Goal: Information Seeking & Learning: Learn about a topic

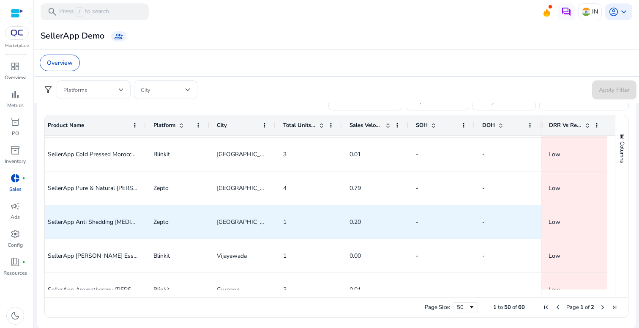
scroll to position [947, 0]
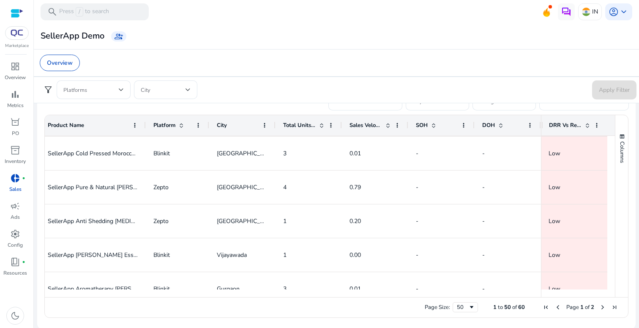
click at [563, 125] on span "DRR Vs Replenishment" at bounding box center [565, 125] width 33 height 8
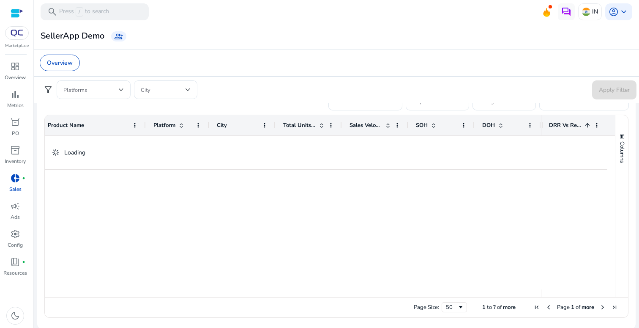
scroll to position [0, 0]
click at [563, 125] on span "DRR Vs Replenishment" at bounding box center [573, 125] width 33 height 8
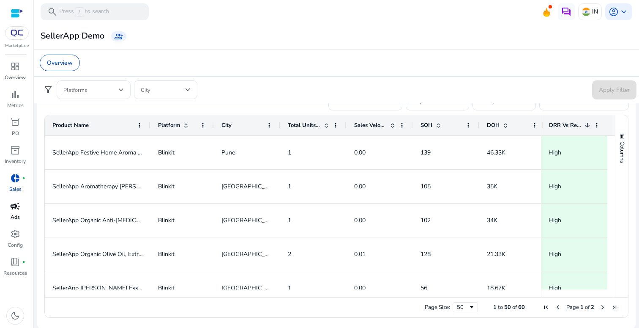
click at [22, 212] on div "campaign" at bounding box center [15, 206] width 24 height 14
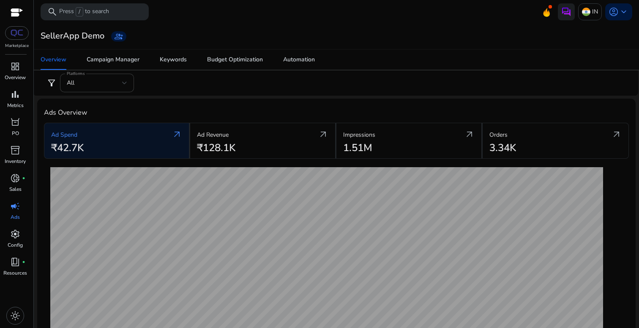
click at [110, 82] on div "All" at bounding box center [94, 82] width 55 height 9
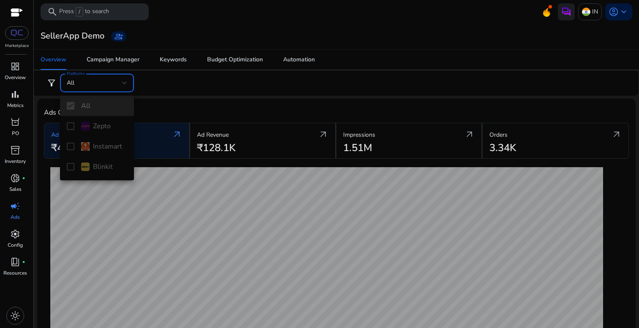
click at [111, 88] on div at bounding box center [319, 164] width 639 height 328
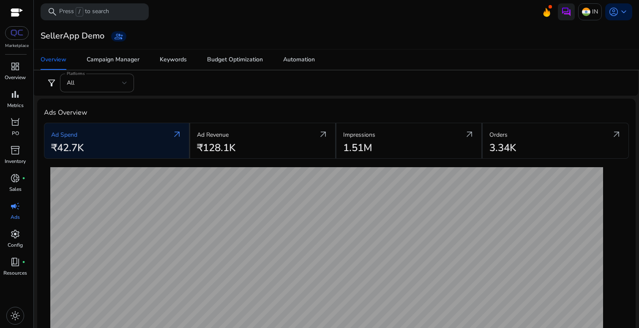
click at [172, 86] on div "filter_alt Platforms All" at bounding box center [337, 83] width 602 height 19
click at [19, 69] on span "dashboard" at bounding box center [15, 66] width 10 height 10
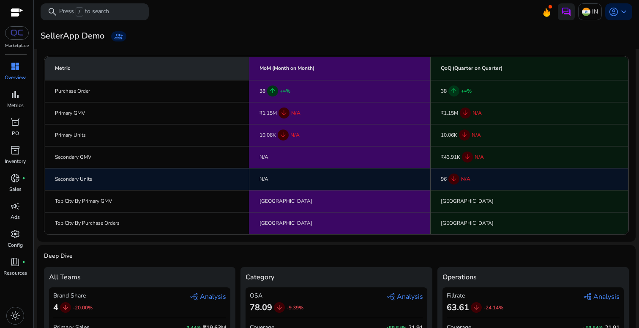
scroll to position [111, 0]
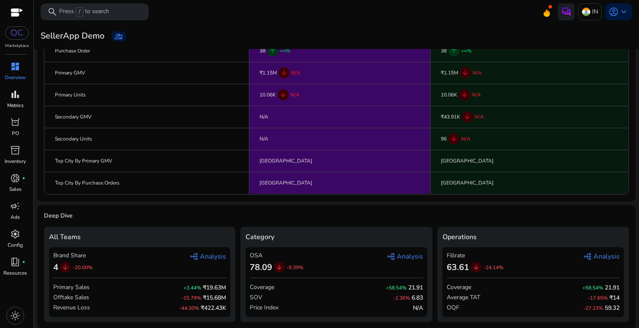
click at [15, 98] on span "bar_chart" at bounding box center [15, 94] width 10 height 10
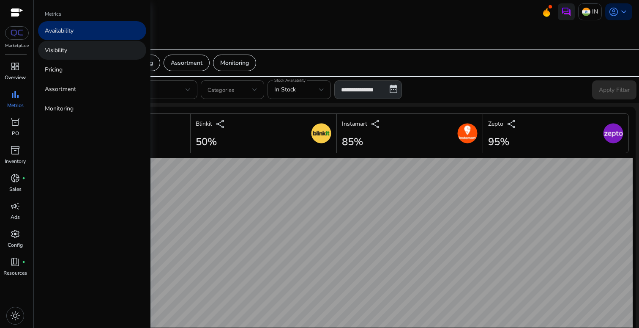
click at [66, 49] on p "Visibility" at bounding box center [56, 50] width 22 height 9
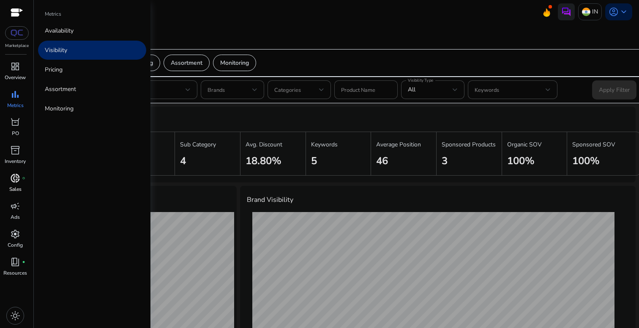
click at [14, 179] on span "donut_small" at bounding box center [15, 178] width 10 height 10
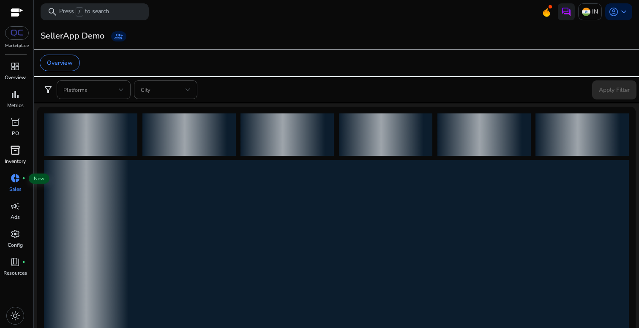
click at [15, 157] on p "Inventory" at bounding box center [15, 161] width 21 height 8
click at [16, 126] on span "orders" at bounding box center [15, 122] width 10 height 10
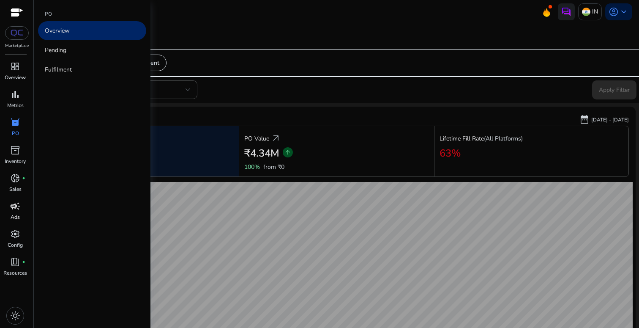
click at [16, 212] on div "campaign" at bounding box center [15, 206] width 24 height 14
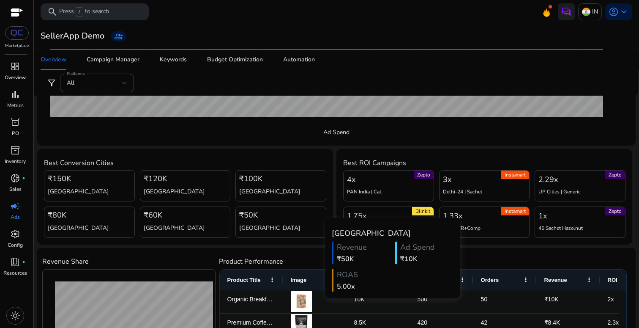
scroll to position [233, 0]
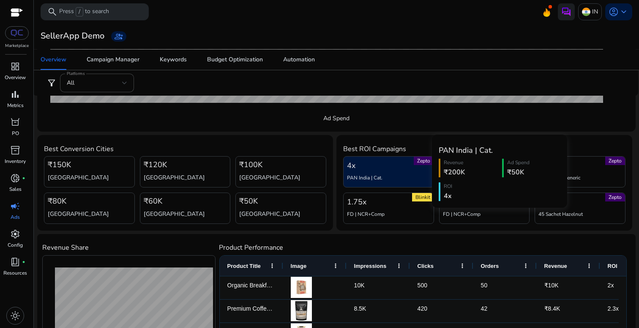
click at [381, 171] on div "Zepto 4x PAN India | Cat." at bounding box center [388, 171] width 91 height 31
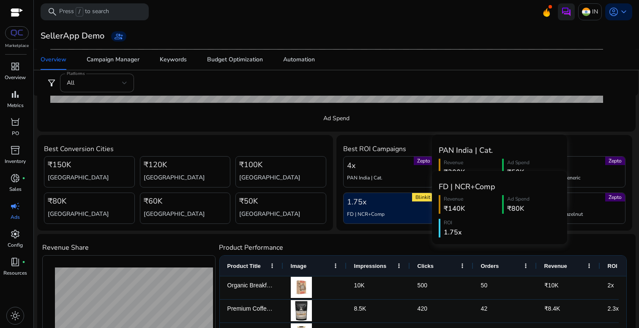
click at [378, 200] on div "Blinkit 1.75x FD | NCR+Comp" at bounding box center [388, 207] width 91 height 31
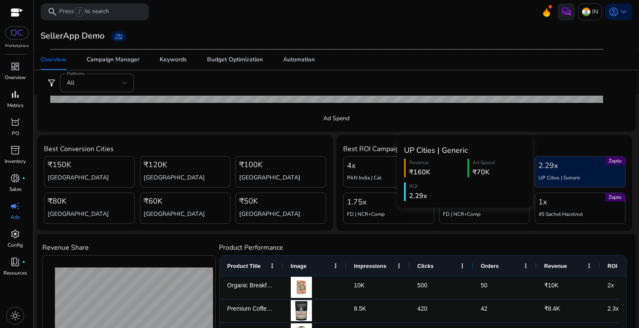
click at [576, 174] on h5 "UP Cities | Generic" at bounding box center [560, 177] width 42 height 7
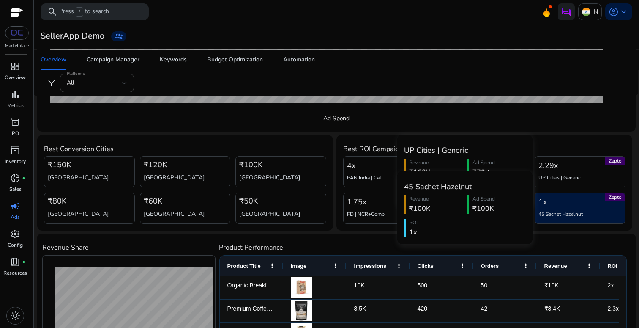
click at [563, 209] on div "Zepto 1x 45 Sachet Hazelnut" at bounding box center [580, 207] width 91 height 31
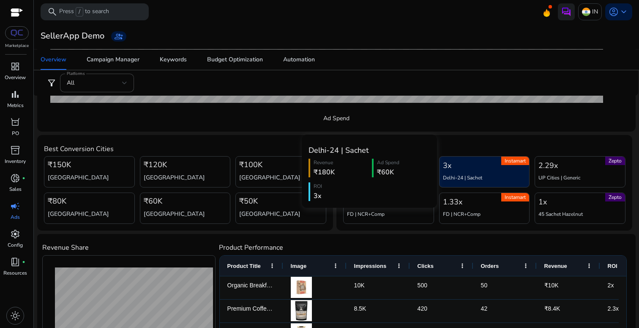
click at [474, 165] on div "Instamart 3x Delhi-24 | Sachet" at bounding box center [484, 171] width 91 height 31
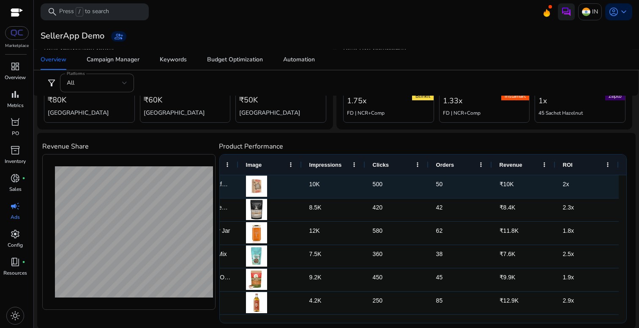
scroll to position [0, 0]
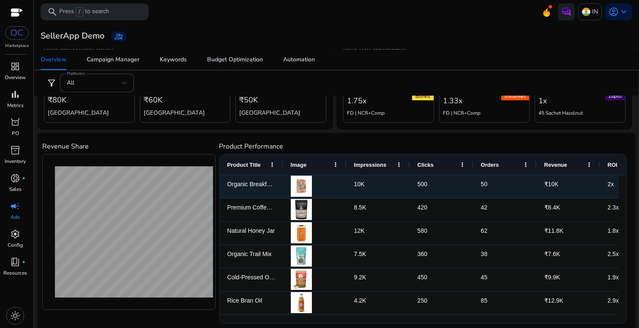
click at [420, 183] on div "500" at bounding box center [441, 186] width 63 height 23
click at [247, 180] on div "Organic Breakfast Cereal" at bounding box center [251, 186] width 63 height 23
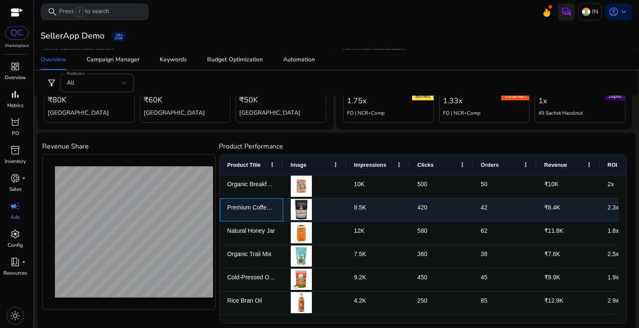
click at [250, 201] on div "Premium Coffee Beans" at bounding box center [251, 209] width 63 height 23
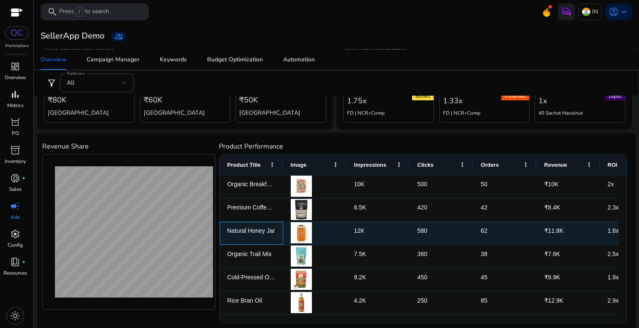
click at [250, 225] on div "Natural Honey Jar" at bounding box center [251, 233] width 63 height 23
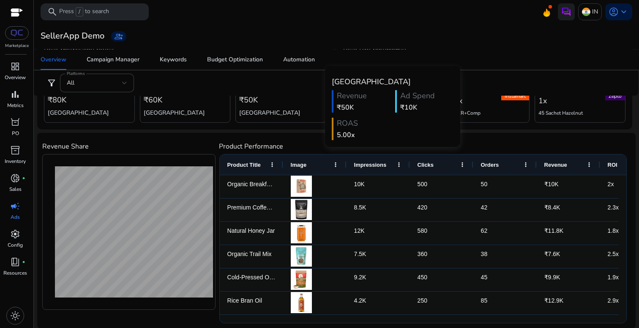
click at [299, 86] on div "filter_alt Platforms All" at bounding box center [337, 83] width 602 height 19
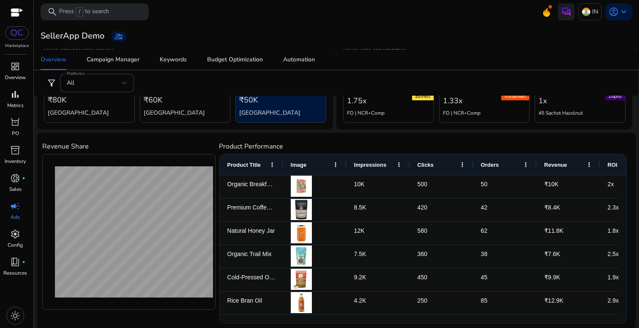
click at [293, 99] on div "₹50K Kolkata" at bounding box center [281, 106] width 91 height 31
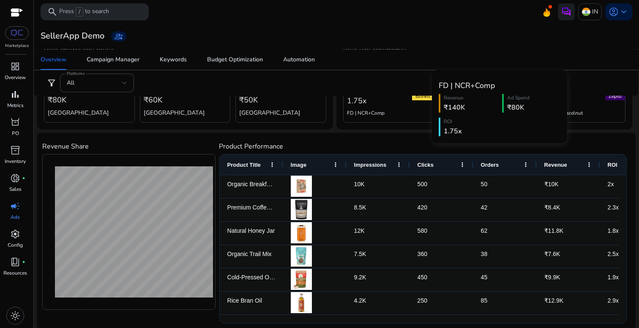
click at [348, 107] on body "We recommend switching to desktop view for the best experience. Marketplace das…" at bounding box center [319, 164] width 639 height 328
click at [380, 104] on div "Blinkit 1.75x FD | NCR+Comp" at bounding box center [388, 106] width 91 height 31
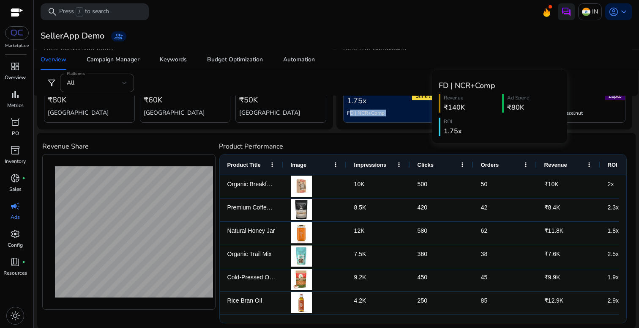
click at [380, 104] on div "Blinkit 1.75x FD | NCR+Comp" at bounding box center [388, 106] width 91 height 31
click at [393, 104] on div "Blinkit 1.75x FD | NCR+Comp" at bounding box center [388, 106] width 91 height 31
click at [450, 118] on div "ROI" at bounding box center [500, 122] width 113 height 8
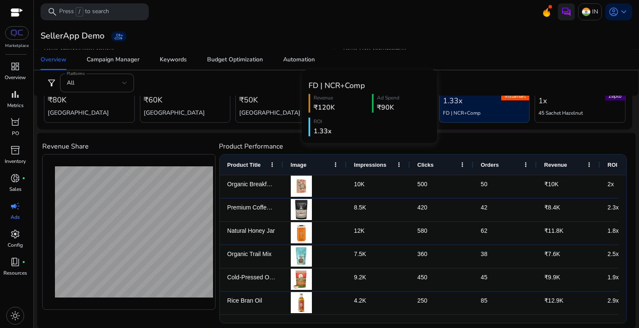
click at [457, 110] on h5 "FD | NCR+Comp" at bounding box center [462, 113] width 38 height 7
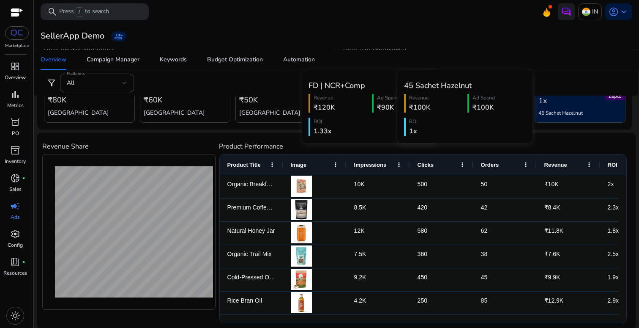
click at [557, 105] on div "Zepto 1x 45 Sachet Hazelnut" at bounding box center [580, 106] width 91 height 31
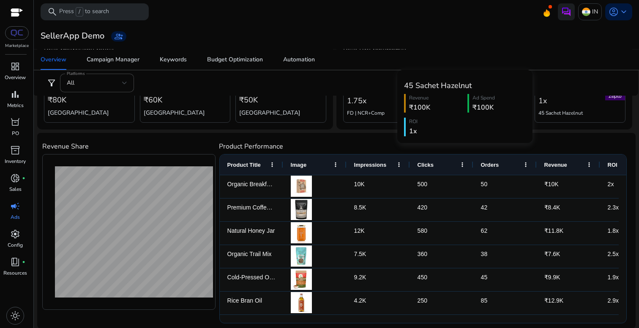
click at [484, 109] on div "₹100K" at bounding box center [498, 107] width 50 height 10
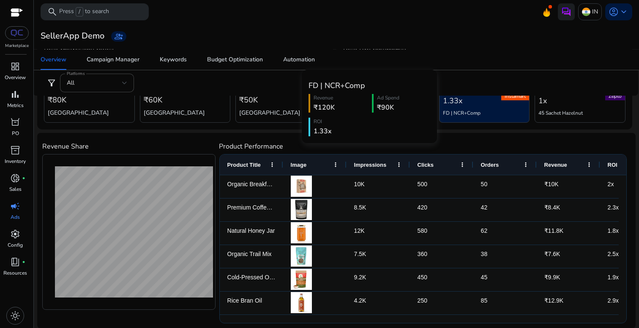
click at [439, 101] on div "Instamart 1.33x FD | NCR+Comp" at bounding box center [484, 106] width 91 height 31
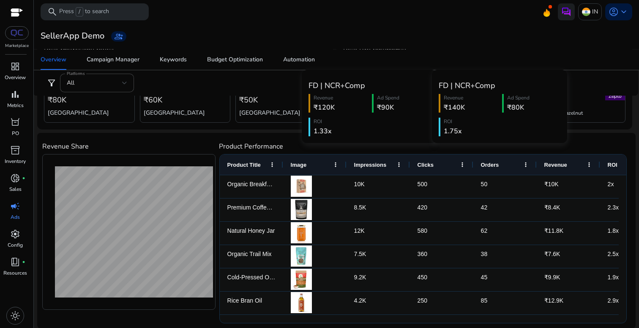
click at [406, 106] on div "Blinkit 1.75x FD | NCR+Comp" at bounding box center [388, 106] width 91 height 31
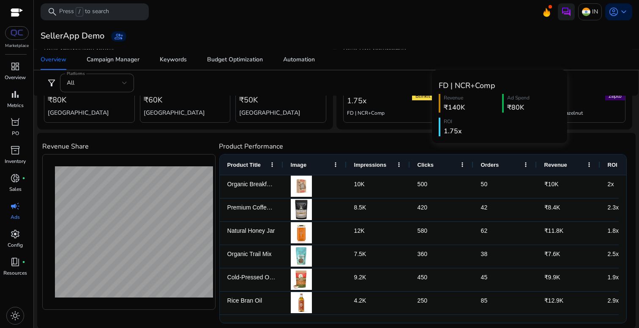
click at [467, 118] on div "ROI" at bounding box center [500, 122] width 113 height 8
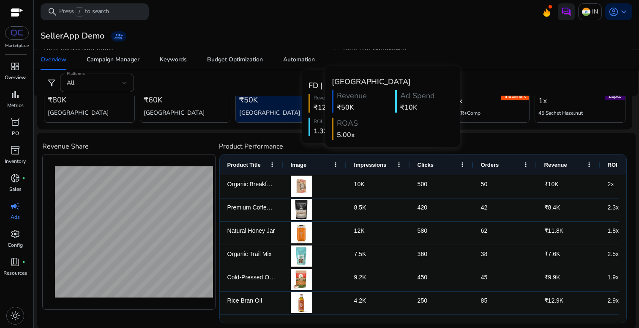
click at [255, 102] on span "₹50K" at bounding box center [248, 100] width 19 height 12
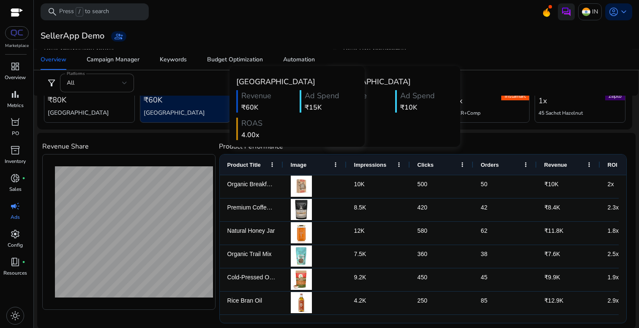
click at [188, 104] on div "₹60K Chennai" at bounding box center [185, 106] width 91 height 31
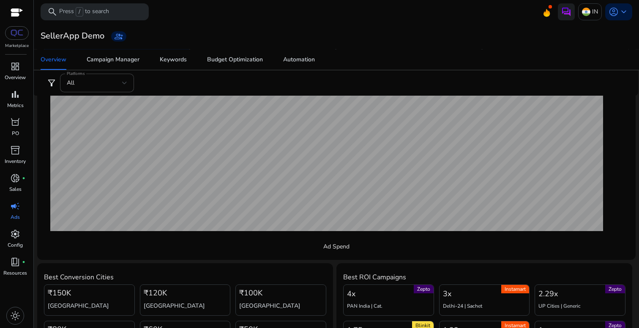
scroll to position [117, 0]
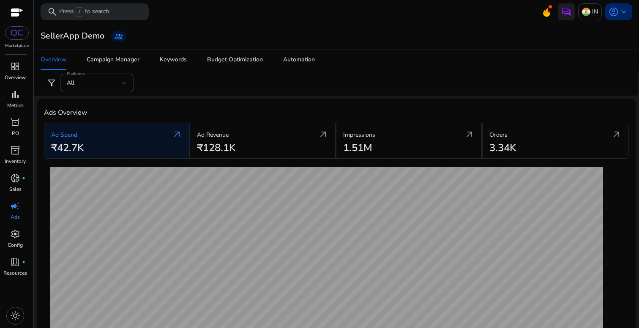
click at [612, 9] on span "account_circle" at bounding box center [614, 12] width 10 height 10
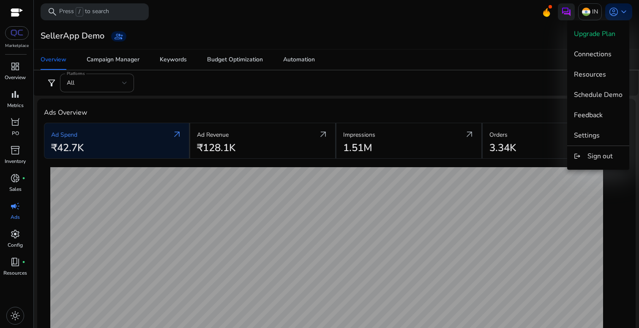
click at [612, 9] on div at bounding box center [319, 164] width 639 height 328
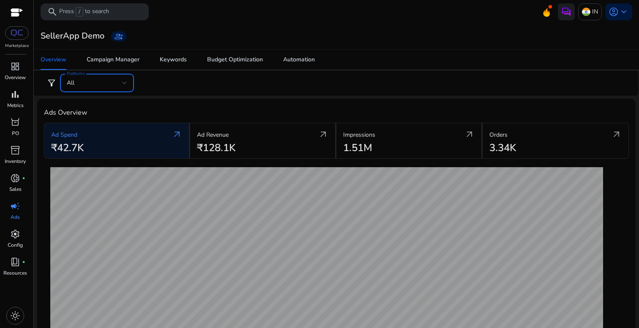
click at [94, 85] on div "All" at bounding box center [94, 82] width 55 height 9
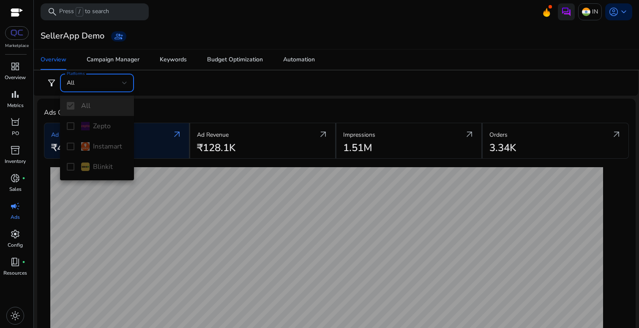
click at [94, 85] on div at bounding box center [319, 164] width 639 height 328
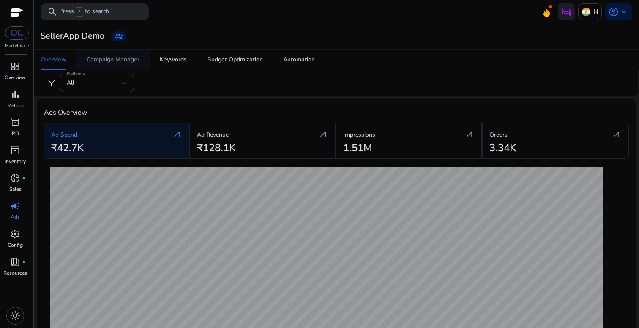
click at [109, 61] on div "Campaign Manager" at bounding box center [113, 60] width 53 height 6
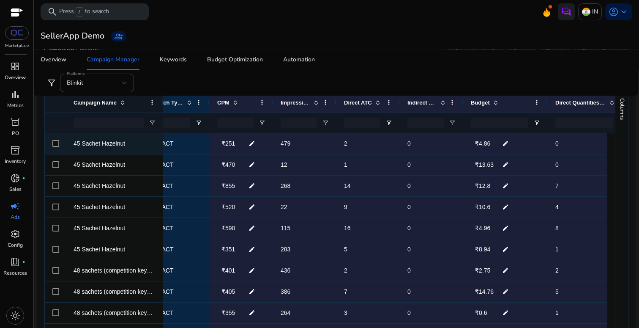
scroll to position [0, 184]
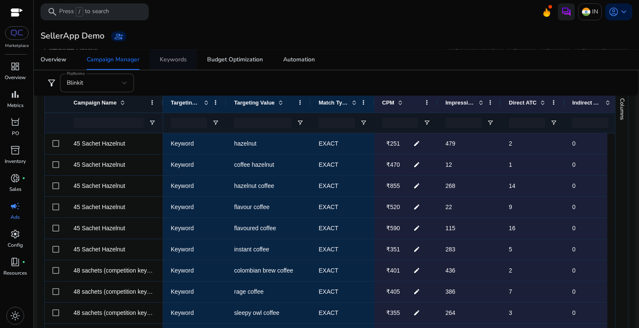
click at [177, 60] on div "Keywords" at bounding box center [173, 60] width 27 height 6
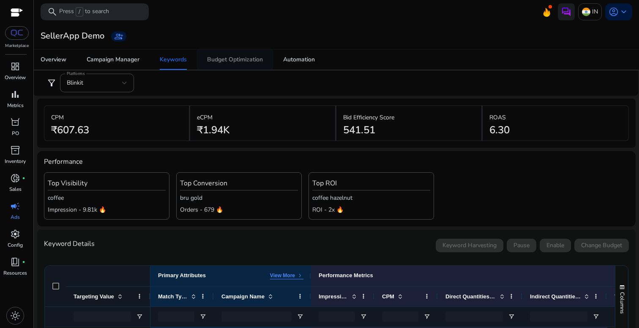
click at [248, 63] on div "Budget Optimization" at bounding box center [235, 60] width 56 height 6
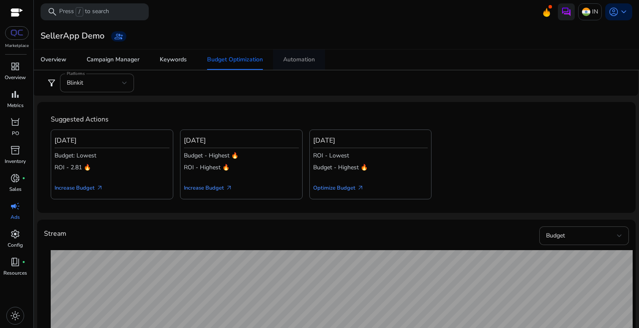
click at [297, 61] on div "Automation" at bounding box center [299, 60] width 32 height 6
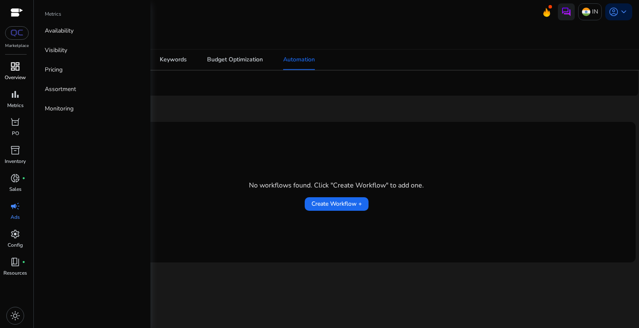
click at [12, 74] on p "Overview" at bounding box center [15, 78] width 21 height 8
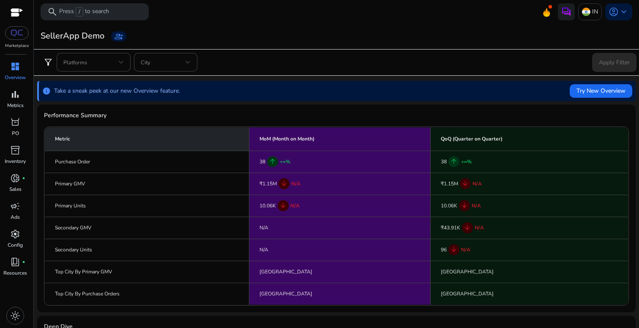
click at [17, 68] on span "dashboard" at bounding box center [15, 66] width 10 height 10
click at [12, 101] on div "bar_chart" at bounding box center [15, 95] width 24 height 14
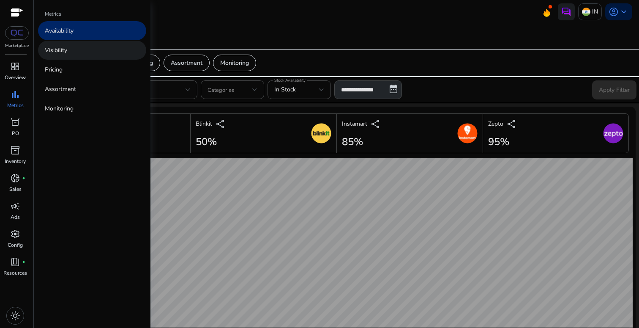
click at [54, 51] on p "Visibility" at bounding box center [56, 50] width 22 height 9
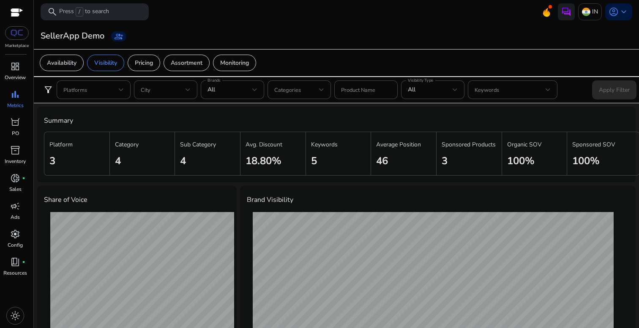
click at [73, 160] on div "Platform 3" at bounding box center [80, 154] width 73 height 44
click at [61, 147] on p "Platform" at bounding box center [60, 144] width 23 height 9
click at [123, 144] on p "Category" at bounding box center [127, 144] width 24 height 9
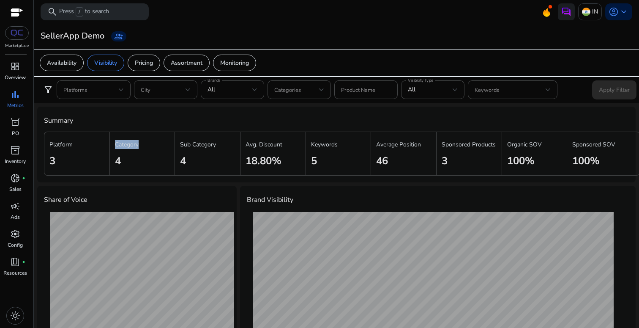
click at [123, 144] on p "Category" at bounding box center [127, 144] width 24 height 9
click at [200, 143] on p "Sub Category" at bounding box center [198, 144] width 36 height 9
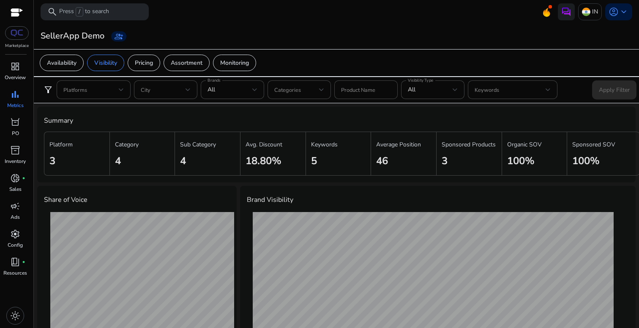
click at [255, 144] on p "Avg. Discount" at bounding box center [264, 144] width 37 height 9
click at [330, 146] on p "Keywords" at bounding box center [324, 144] width 27 height 9
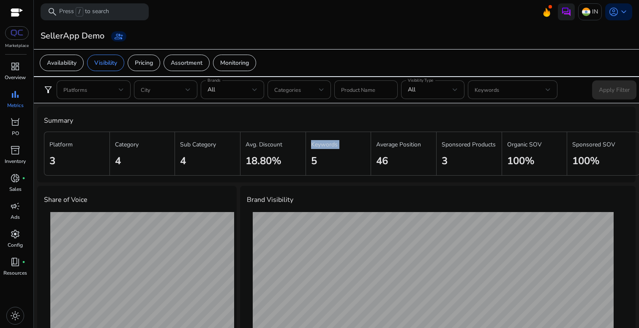
click at [330, 146] on p "Keywords" at bounding box center [324, 144] width 27 height 9
click at [270, 158] on p "18.80%" at bounding box center [264, 161] width 36 height 14
click at [319, 140] on p "Keywords" at bounding box center [324, 144] width 27 height 9
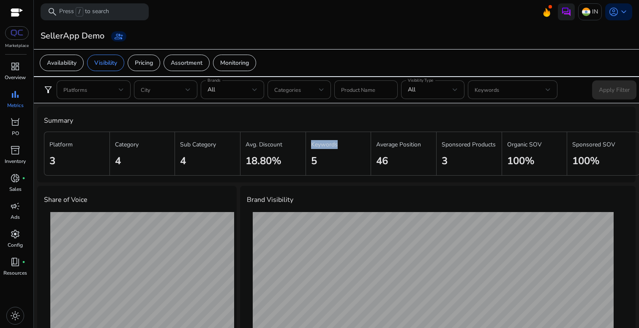
click at [319, 140] on p "Keywords" at bounding box center [324, 144] width 27 height 9
click at [381, 143] on p "Average Position" at bounding box center [398, 144] width 45 height 9
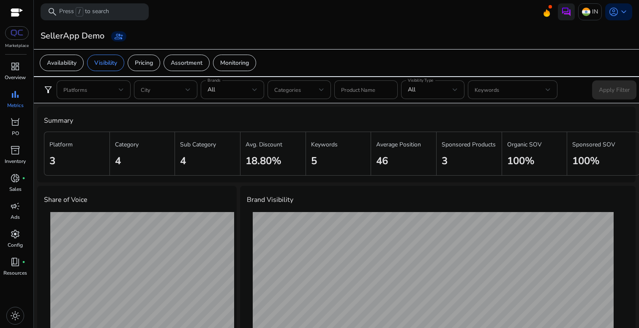
click at [394, 144] on p "Average Position" at bounding box center [398, 144] width 45 height 9
click at [383, 145] on p "Average Position" at bounding box center [398, 144] width 45 height 9
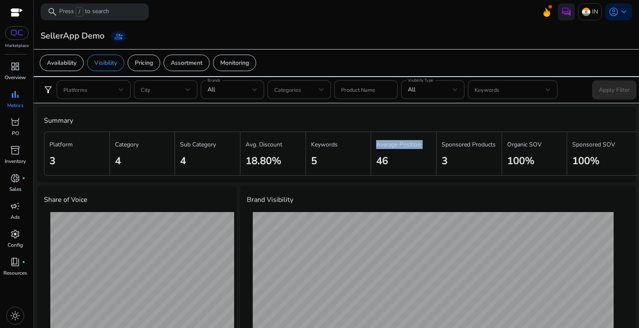
click at [383, 145] on p "Average Position" at bounding box center [398, 144] width 45 height 9
click at [450, 144] on p "Sponsored Products" at bounding box center [469, 144] width 54 height 9
click at [538, 143] on p "Organic SOV" at bounding box center [525, 144] width 35 height 9
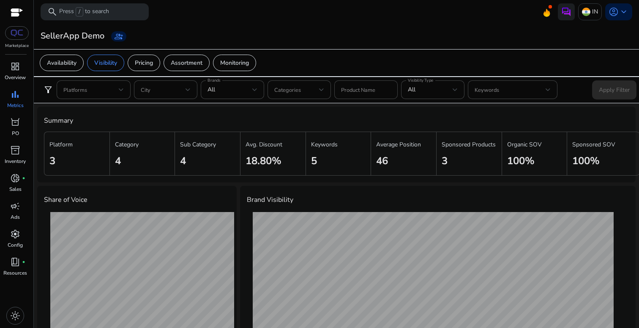
click at [538, 143] on p "Organic SOV" at bounding box center [525, 144] width 35 height 9
click at [580, 146] on p "Sponsored SOV" at bounding box center [594, 144] width 43 height 9
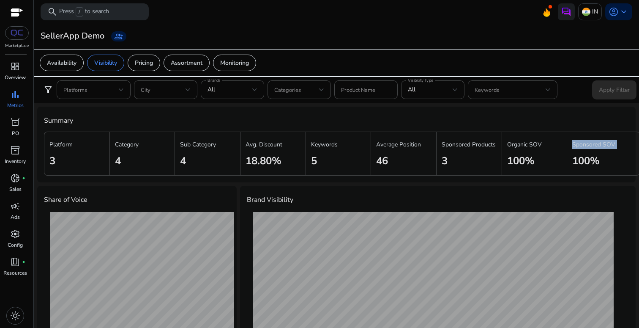
click at [585, 145] on p "Sponsored SOV" at bounding box center [594, 144] width 43 height 9
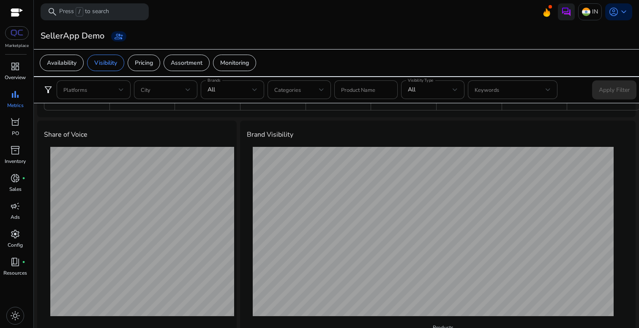
scroll to position [169, 0]
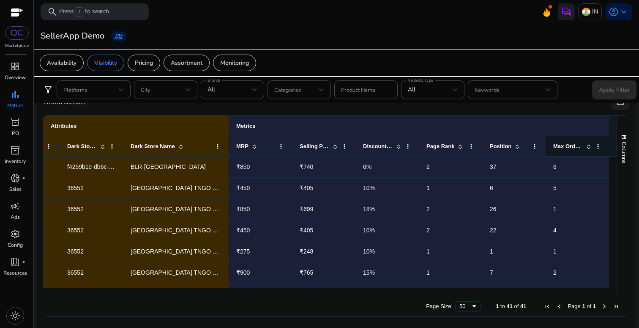
click at [568, 145] on span "Max Order Quantity" at bounding box center [569, 146] width 30 height 6
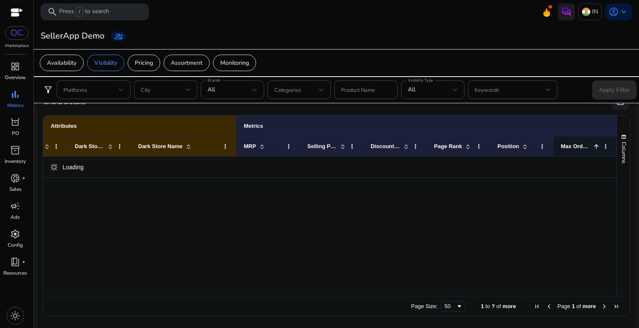
click at [569, 146] on span "Max Order Quantity" at bounding box center [576, 146] width 30 height 6
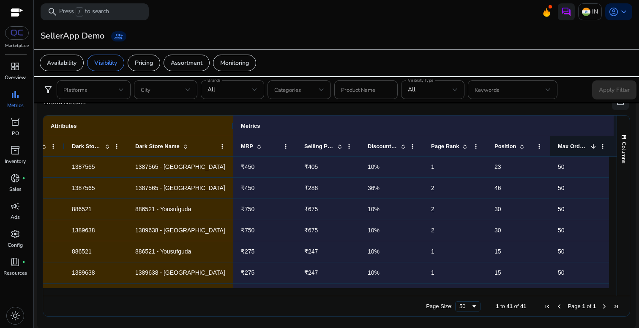
click at [577, 146] on span "Max Order Quantity" at bounding box center [573, 146] width 30 height 6
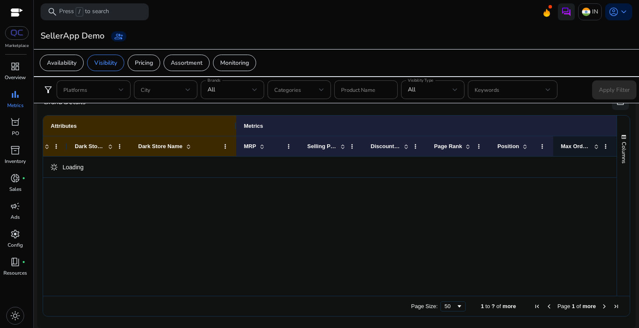
click at [577, 146] on span "Max Order Quantity" at bounding box center [576, 146] width 30 height 6
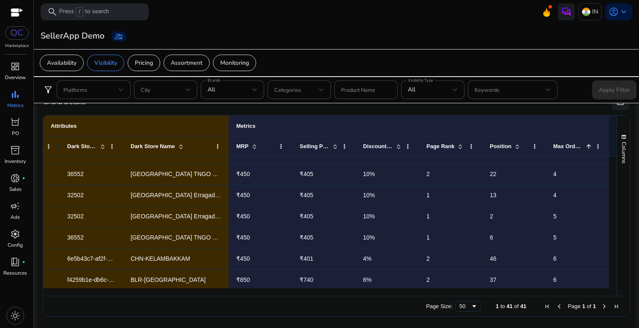
scroll to position [0, 287]
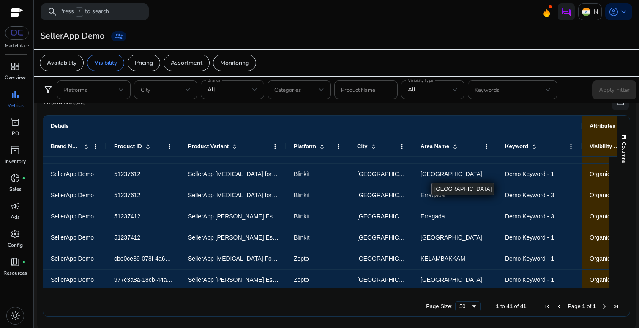
click at [432, 175] on span "TNGO Colony" at bounding box center [452, 173] width 62 height 7
click at [434, 205] on div "Erragada" at bounding box center [455, 195] width 85 height 21
click at [434, 234] on span "TNGO Colony" at bounding box center [452, 237] width 62 height 7
click at [436, 253] on span "KELAMBAKKAM" at bounding box center [455, 258] width 69 height 17
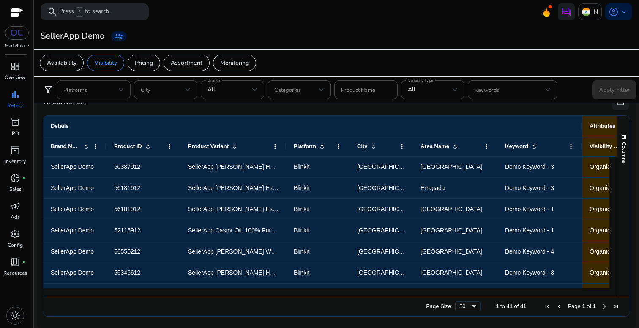
click at [119, 92] on div at bounding box center [121, 90] width 5 height 10
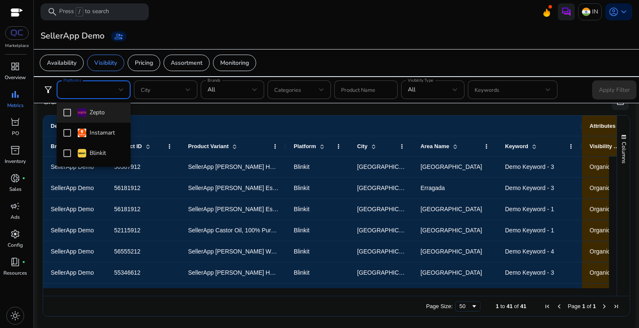
click at [180, 88] on div at bounding box center [319, 164] width 639 height 328
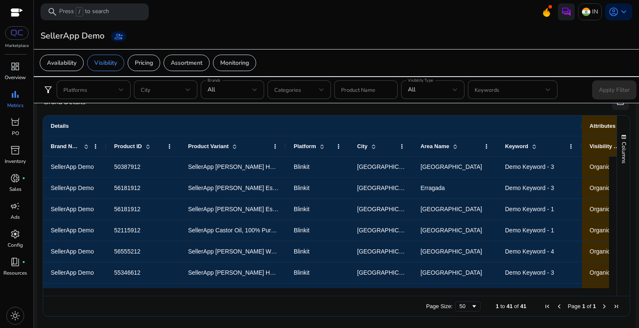
click at [180, 88] on span at bounding box center [163, 89] width 45 height 9
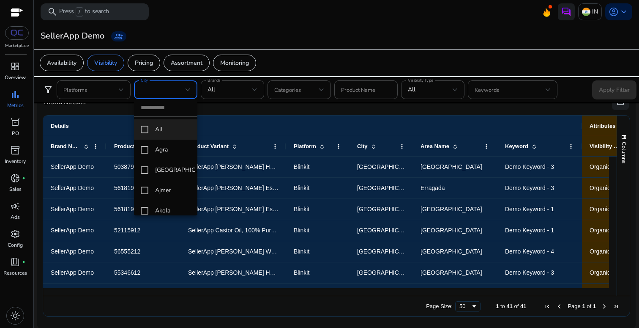
click at [233, 89] on div at bounding box center [319, 164] width 639 height 328
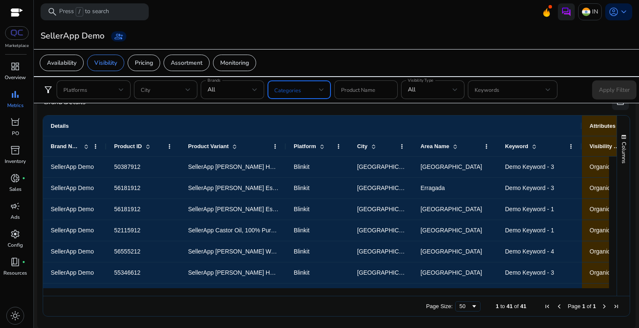
click at [278, 91] on span at bounding box center [296, 89] width 45 height 9
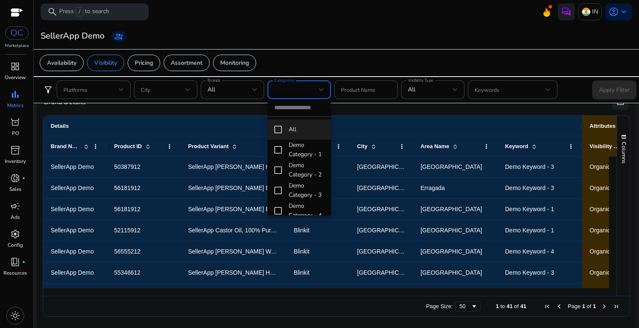
click at [249, 89] on div at bounding box center [319, 164] width 639 height 328
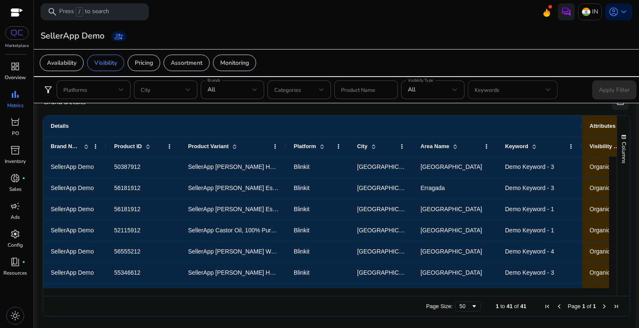
click at [538, 89] on span at bounding box center [510, 89] width 71 height 9
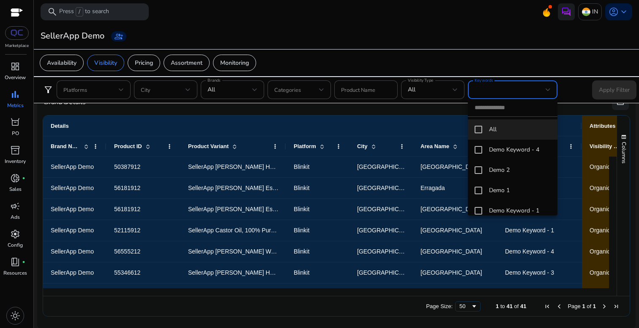
click at [83, 94] on div at bounding box center [319, 164] width 639 height 328
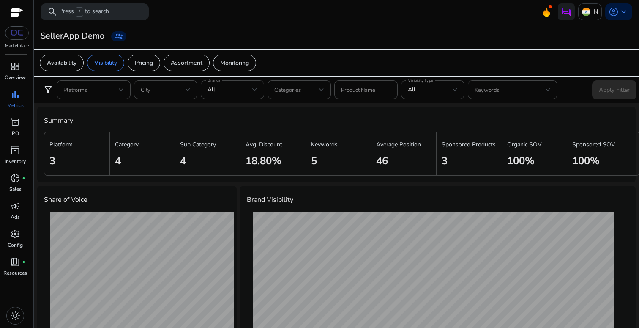
click at [520, 147] on p "Organic SOV" at bounding box center [525, 144] width 35 height 9
click at [594, 140] on p "Sponsored SOV" at bounding box center [594, 144] width 43 height 9
click at [593, 144] on p "Sponsored SOV" at bounding box center [594, 144] width 43 height 9
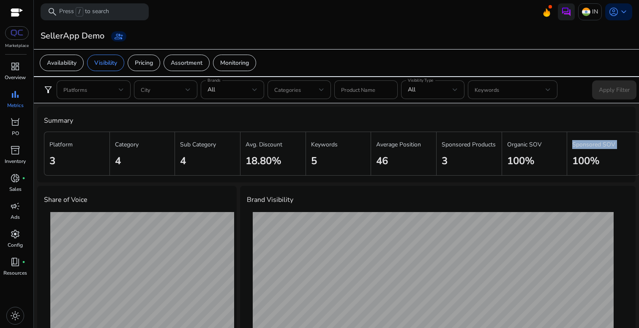
click at [593, 144] on p "Sponsored SOV" at bounding box center [594, 144] width 43 height 9
click at [448, 146] on p "Sponsored Products" at bounding box center [469, 144] width 54 height 9
click at [540, 146] on div "Organic SOV 100%" at bounding box center [538, 154] width 73 height 44
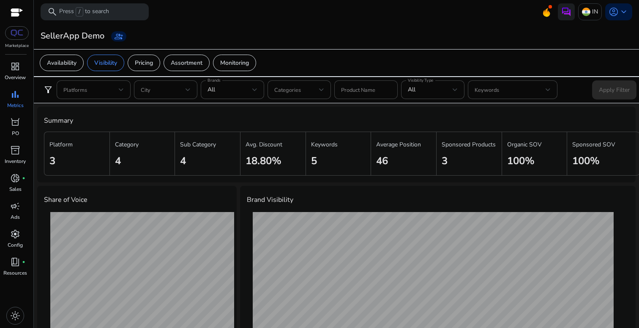
click at [540, 146] on div "Organic SOV 100%" at bounding box center [538, 154] width 73 height 44
click at [151, 61] on p "Pricing" at bounding box center [144, 62] width 18 height 9
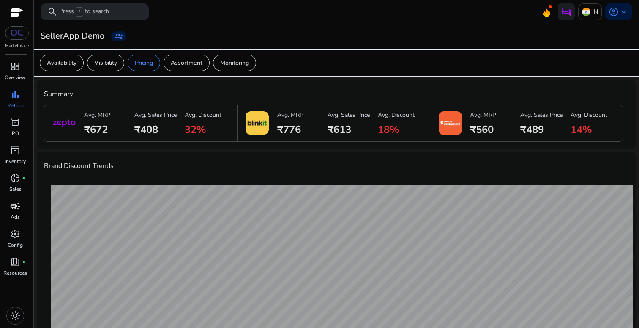
click at [16, 207] on span "campaign" at bounding box center [15, 206] width 10 height 10
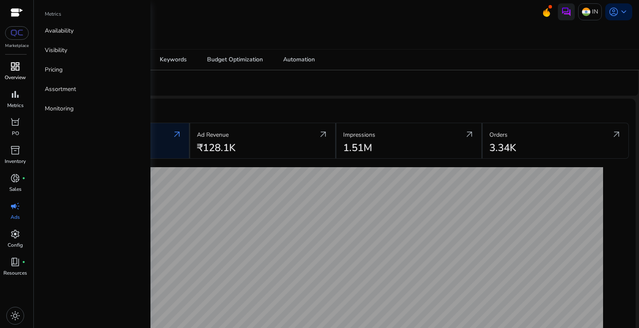
click at [14, 71] on span "dashboard" at bounding box center [15, 66] width 10 height 10
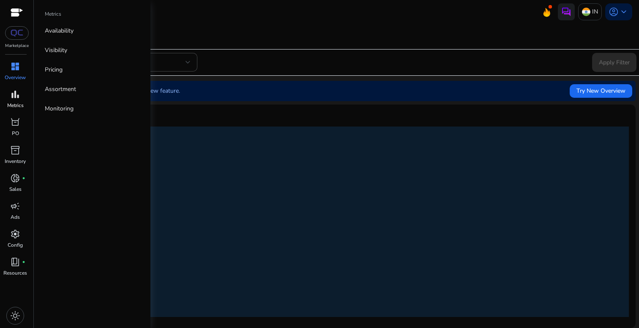
click at [13, 102] on p "Metrics" at bounding box center [15, 106] width 16 height 8
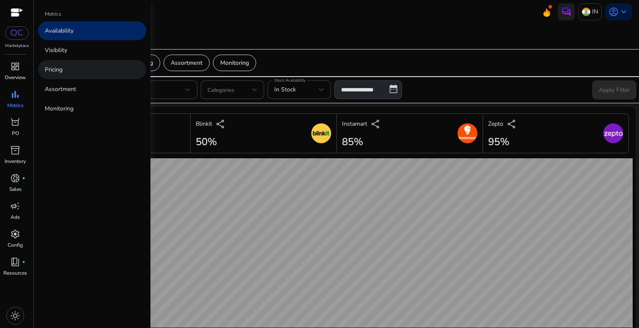
click at [65, 66] on link "Pricing" at bounding box center [92, 69] width 108 height 19
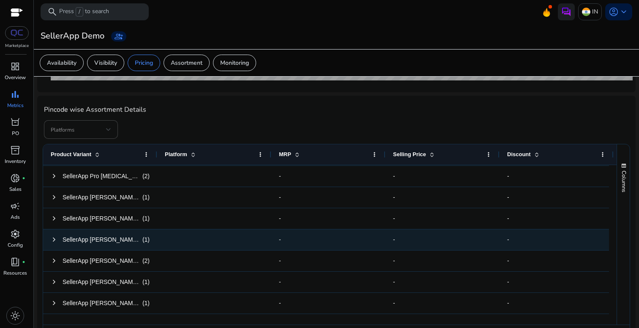
scroll to position [658, 0]
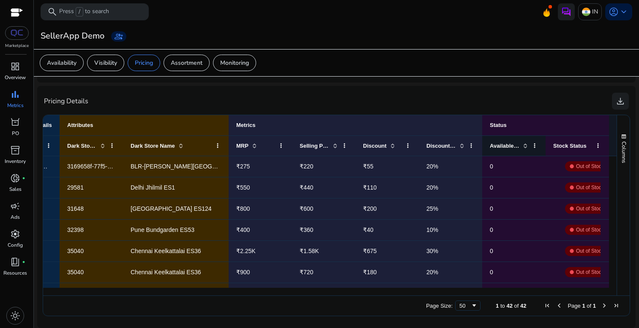
click at [497, 145] on span "Available Qty." at bounding box center [505, 146] width 30 height 6
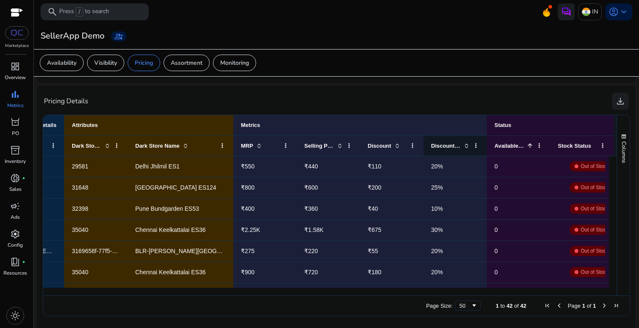
click at [442, 146] on span "Discount %" at bounding box center [446, 146] width 30 height 6
